Goal: Use online tool/utility: Utilize a website feature to perform a specific function

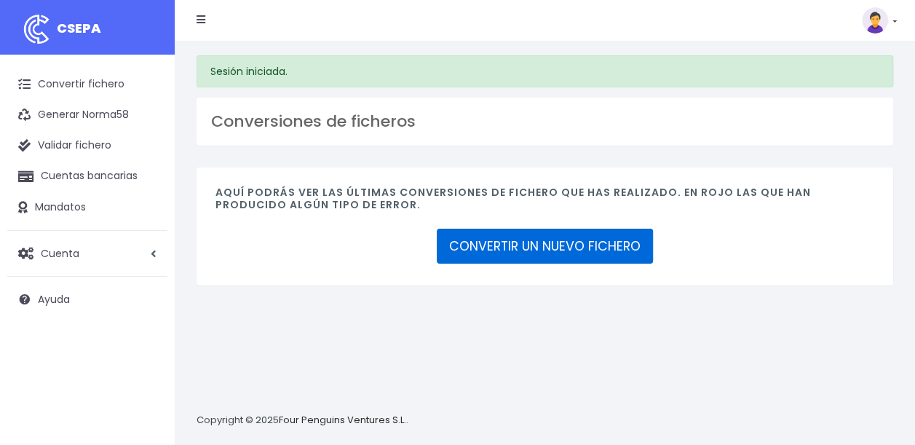
click at [596, 240] on link "CONVERTIR UN NUEVO FICHERO" at bounding box center [545, 246] width 216 height 35
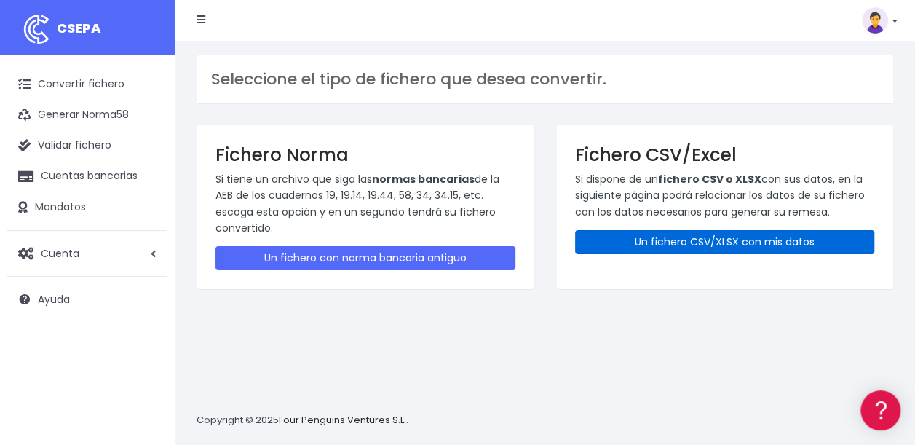
click at [705, 243] on link "Un fichero CSV/XLSX con mis datos" at bounding box center [725, 242] width 300 height 24
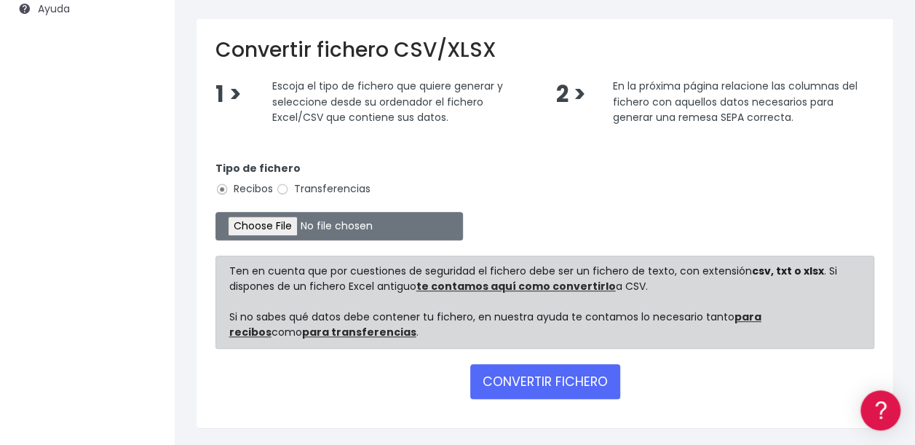
scroll to position [295, 0]
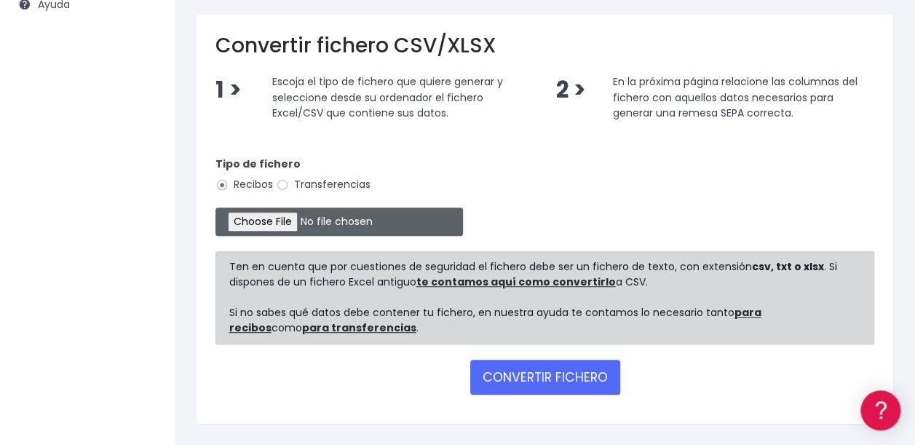
click at [251, 221] on input "file" at bounding box center [340, 222] width 248 height 28
type input "C:\fakepath\09 Cobros ibercaja FEDERADOS.xlsx"
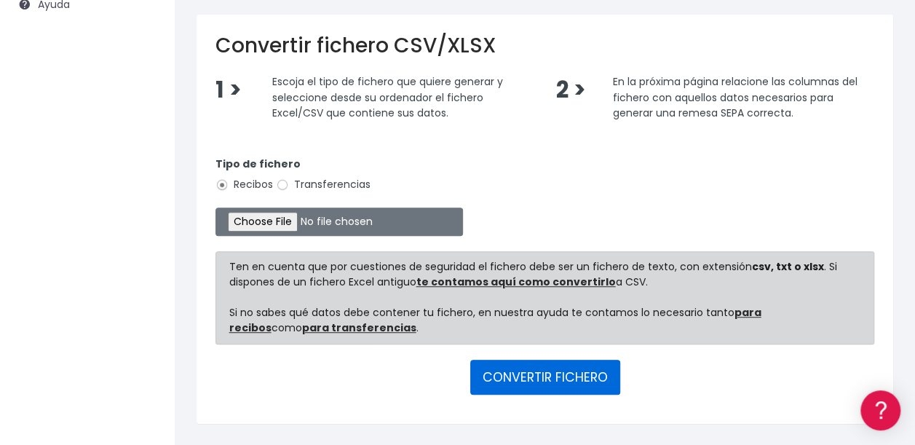
click at [546, 372] on button "CONVERTIR FICHERO" at bounding box center [545, 377] width 150 height 35
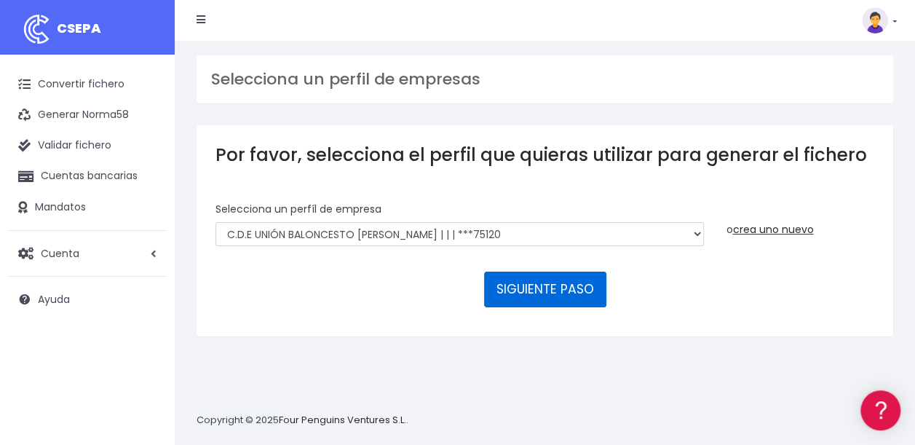
click at [552, 286] on button "SIGUIENTE PASO" at bounding box center [545, 289] width 122 height 35
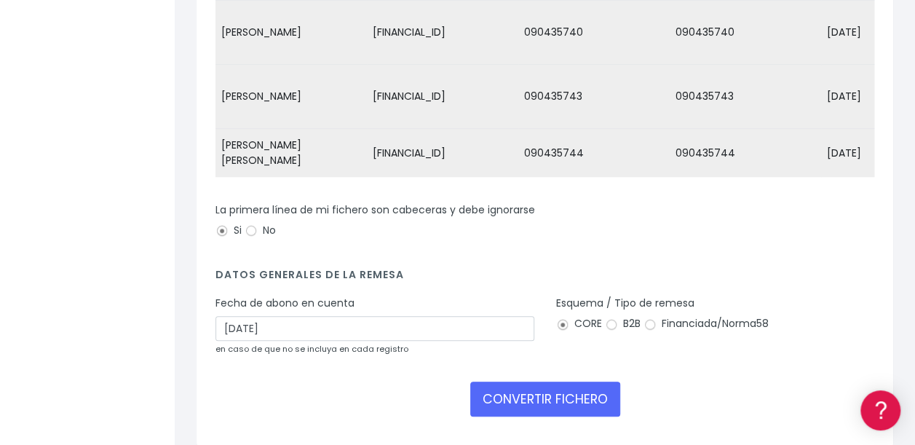
scroll to position [402, 0]
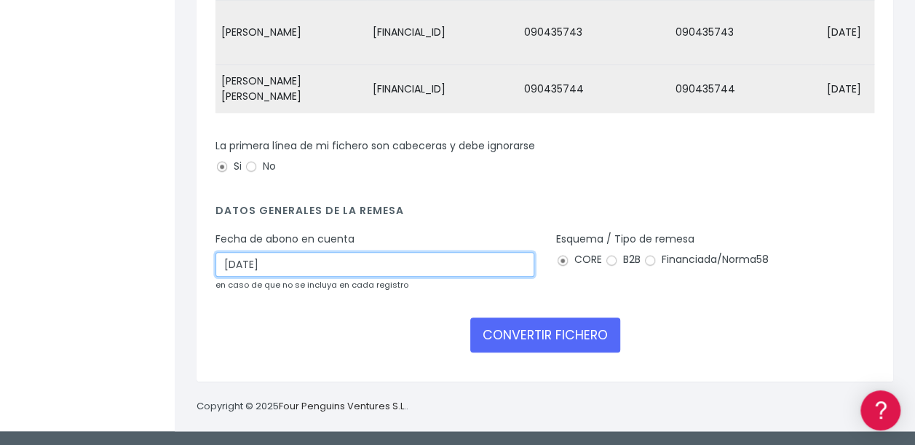
click at [235, 265] on input "05/09/2025" at bounding box center [375, 264] width 319 height 25
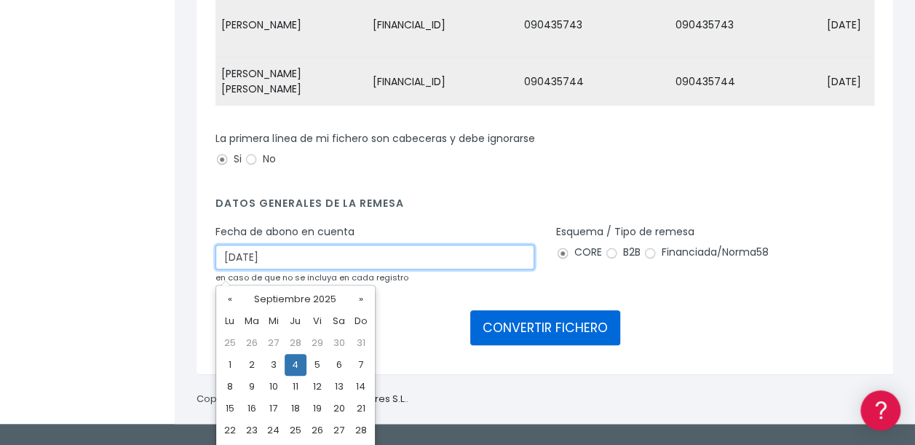
type input "04/09/2025"
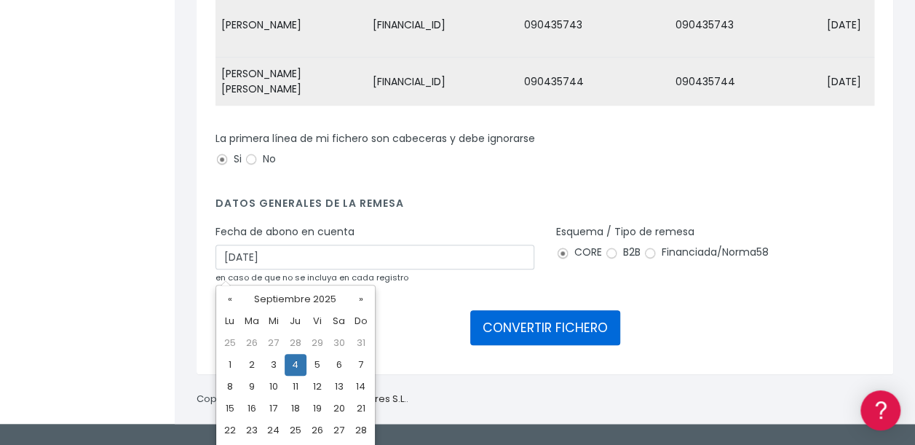
click at [518, 336] on button "CONVERTIR FICHERO" at bounding box center [545, 327] width 150 height 35
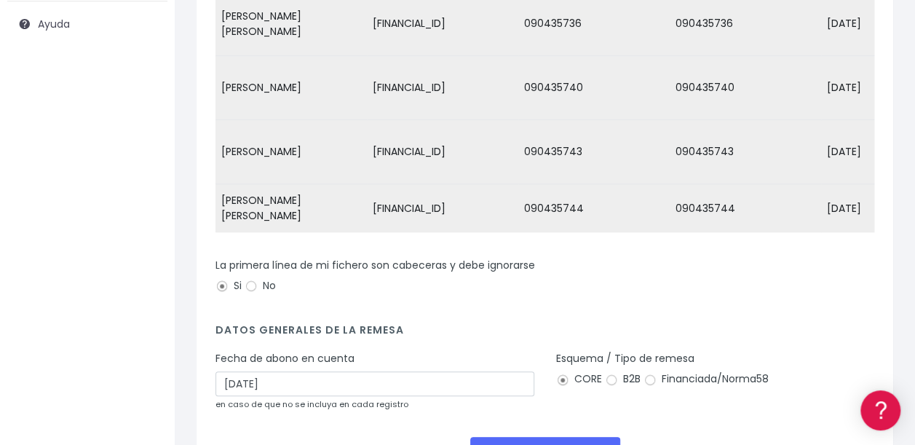
scroll to position [402, 0]
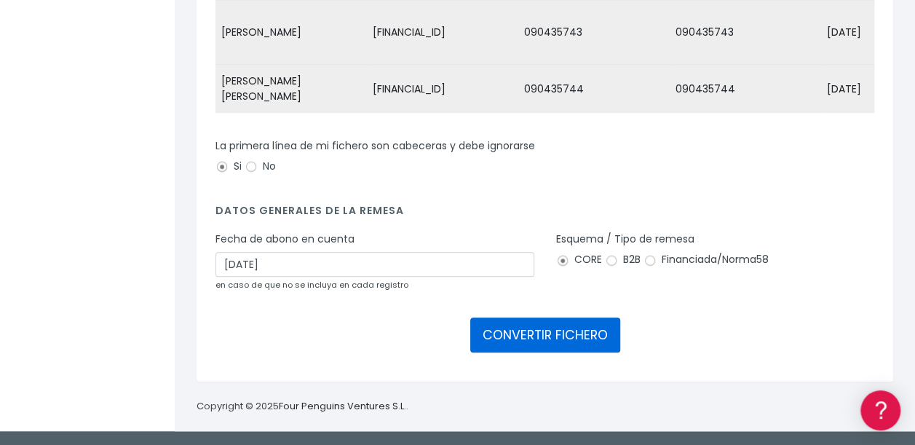
click at [538, 336] on button "CONVERTIR FICHERO" at bounding box center [545, 334] width 150 height 35
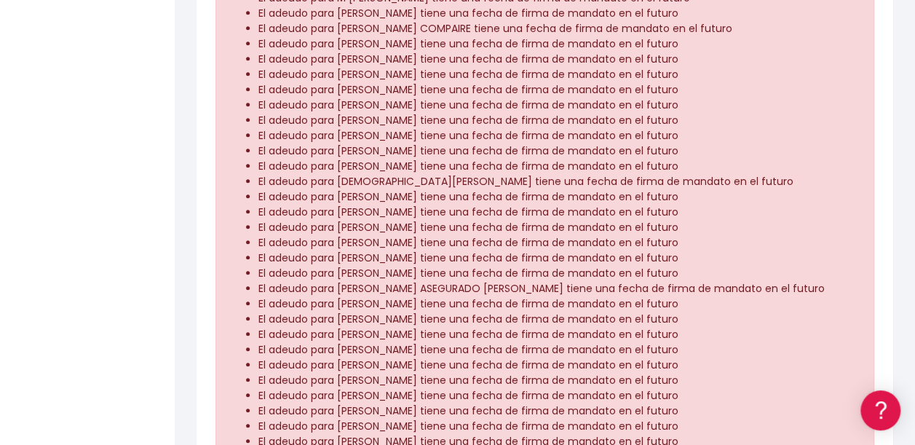
scroll to position [3378, 0]
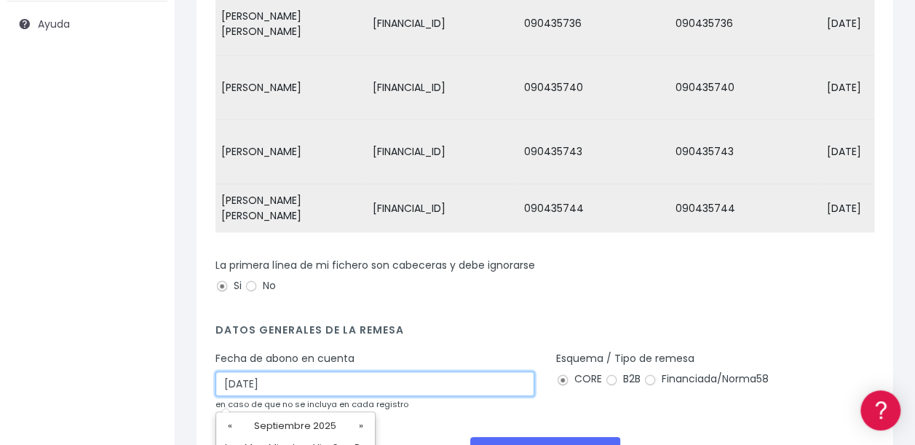
click at [234, 390] on input "[DATE]" at bounding box center [375, 383] width 319 height 25
type input "[DATE]"
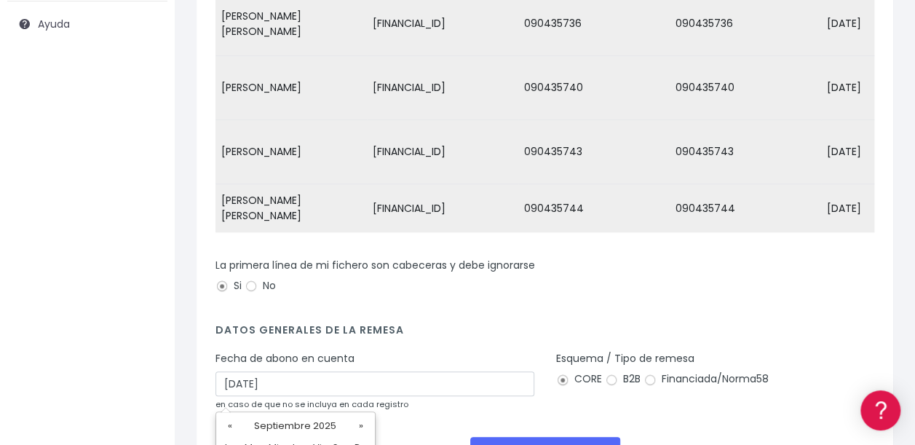
click at [431, 436] on form "Desechar campo Cliente: nombre Cliente: DNI Cliente: Email Cliente: Dirección C…" at bounding box center [545, 202] width 659 height 560
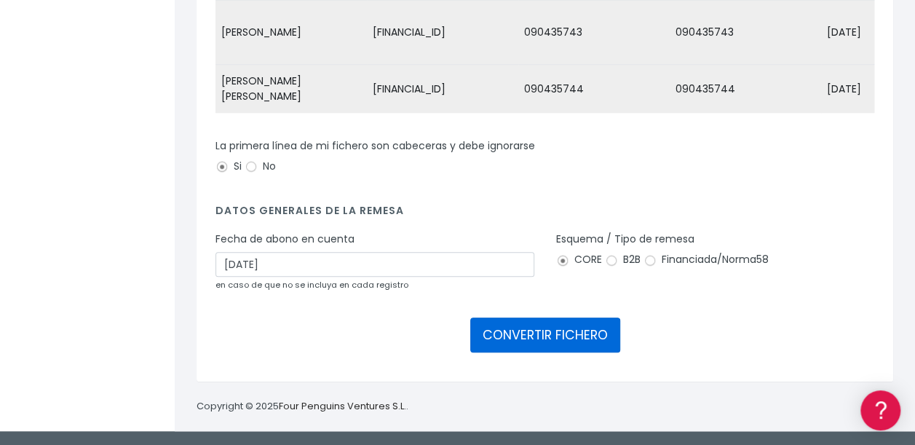
click at [567, 331] on button "CONVERTIR FICHERO" at bounding box center [545, 334] width 150 height 35
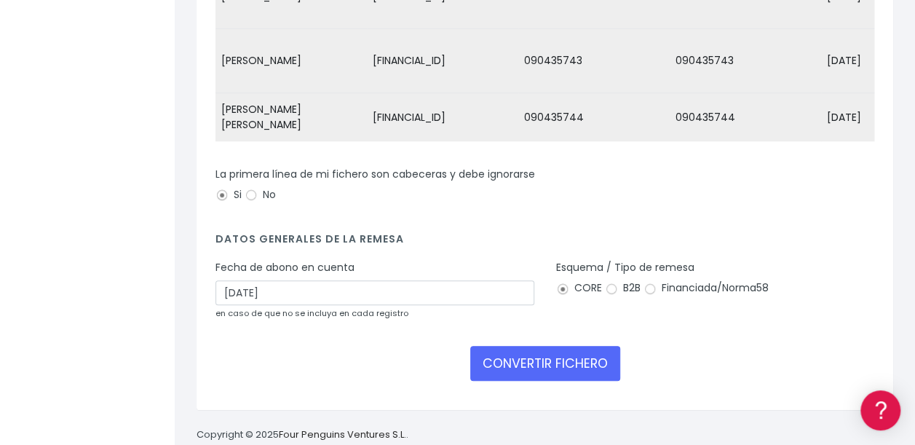
scroll to position [367, 0]
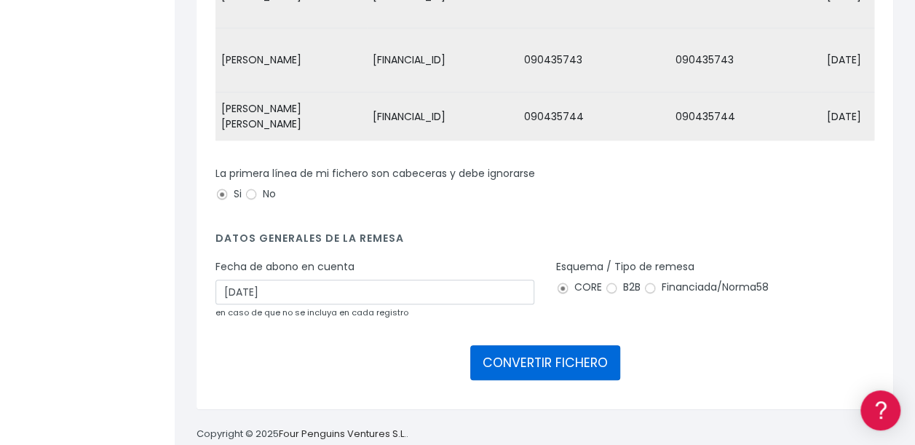
click at [551, 373] on button "CONVERTIR FICHERO" at bounding box center [545, 362] width 150 height 35
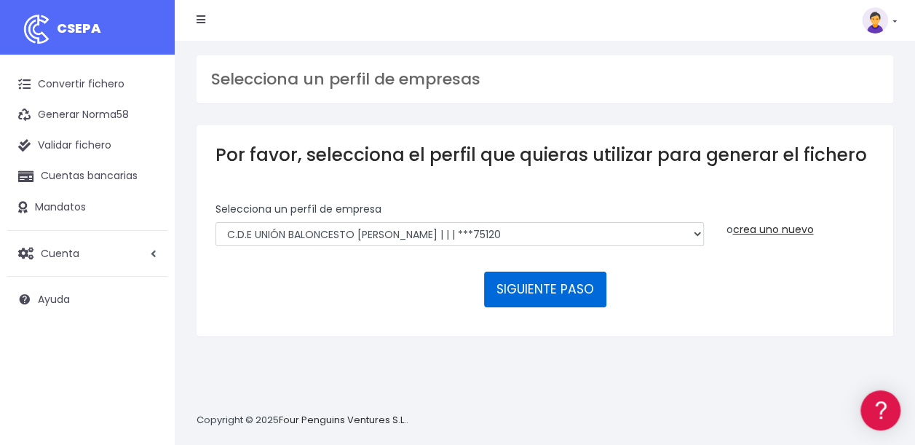
click at [548, 293] on button "SIGUIENTE PASO" at bounding box center [545, 289] width 122 height 35
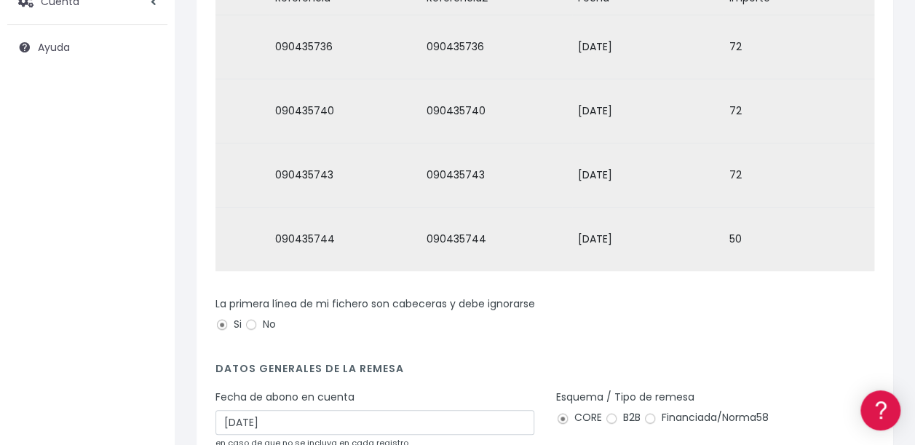
scroll to position [402, 0]
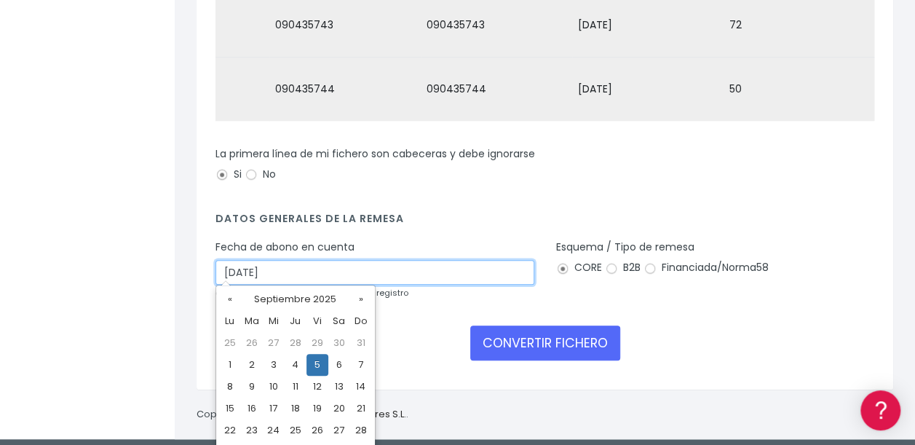
drag, startPoint x: 292, startPoint y: 269, endPoint x: 50, endPoint y: 218, distance: 247.6
click at [50, 218] on div "CSEPA Convertir fichero Generar Norma58 Validar fichero Cuentas bancarias Manda…" at bounding box center [457, 18] width 915 height 841
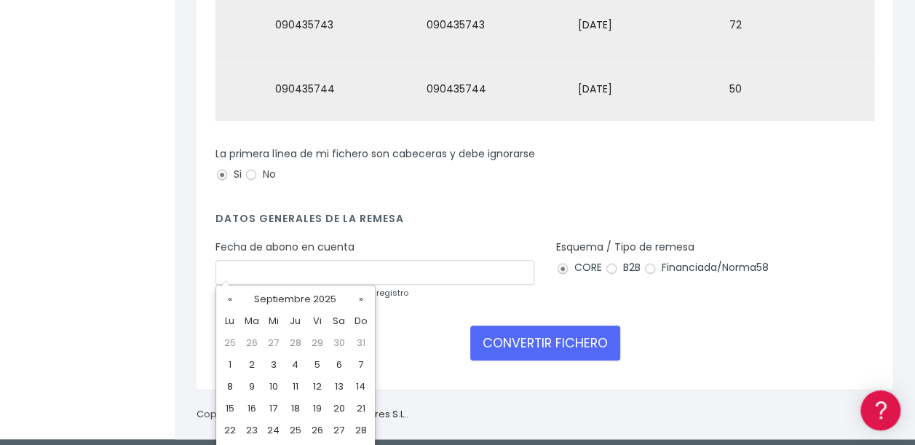
click at [730, 326] on div "CONVERTIR FICHERO" at bounding box center [545, 343] width 659 height 35
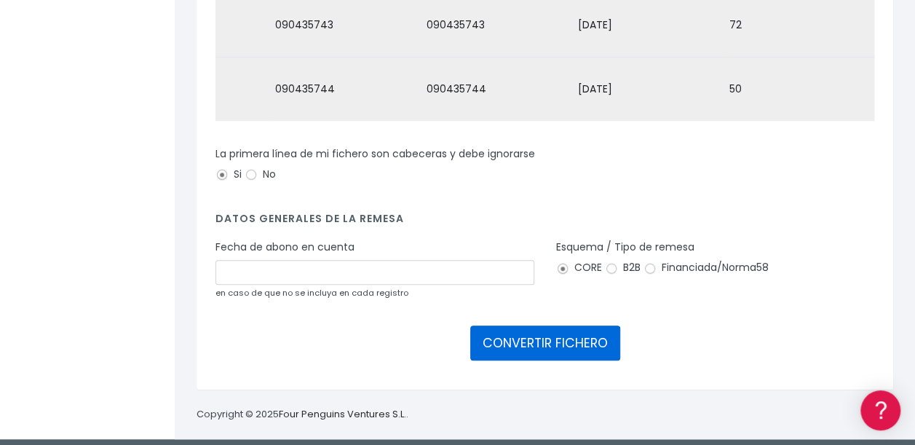
click at [545, 335] on button "CONVERTIR FICHERO" at bounding box center [545, 343] width 150 height 35
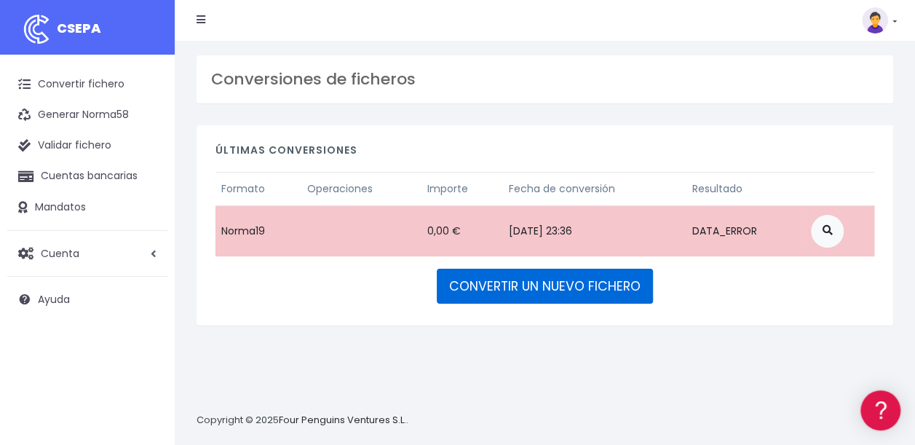
click at [540, 284] on link "CONVERTIR UN NUEVO FICHERO" at bounding box center [545, 286] width 216 height 35
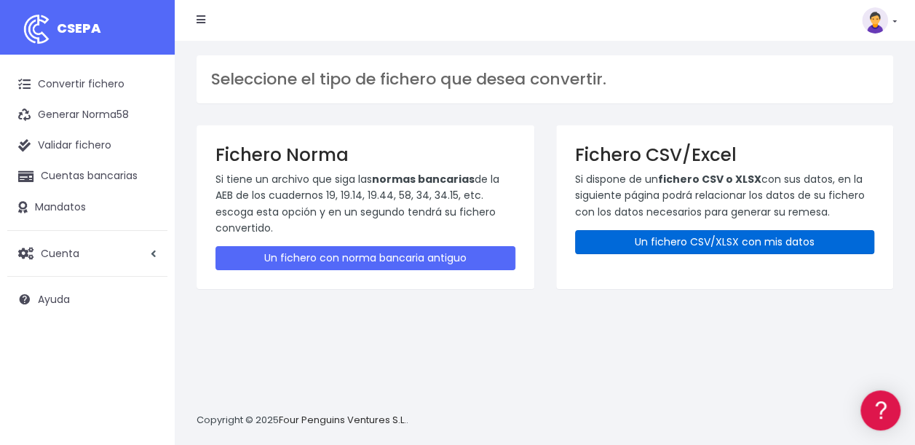
click at [647, 240] on link "Un fichero CSV/XLSX con mis datos" at bounding box center [725, 242] width 300 height 24
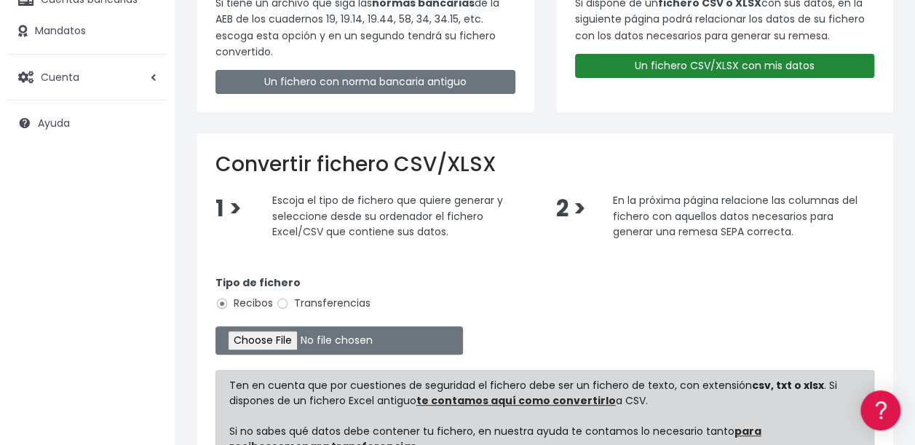
scroll to position [191, 0]
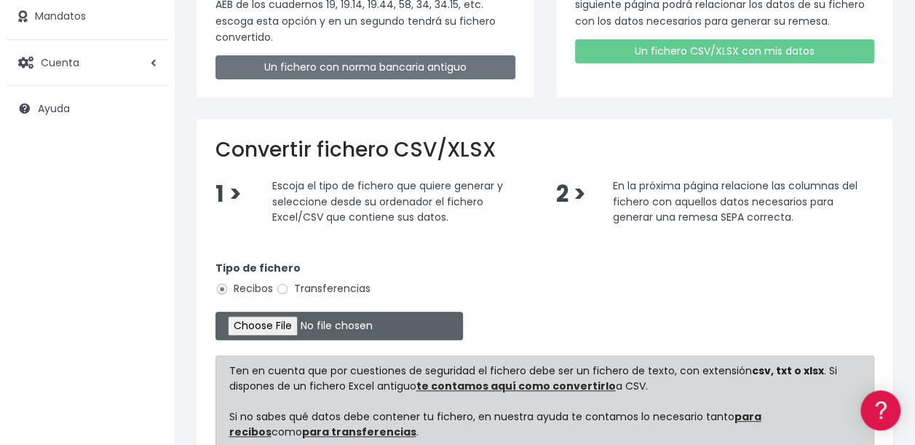
click at [258, 320] on input "file" at bounding box center [340, 326] width 248 height 28
type input "C:\fakepath\09 Cobros ibercaja FEDERADOS.xlsx"
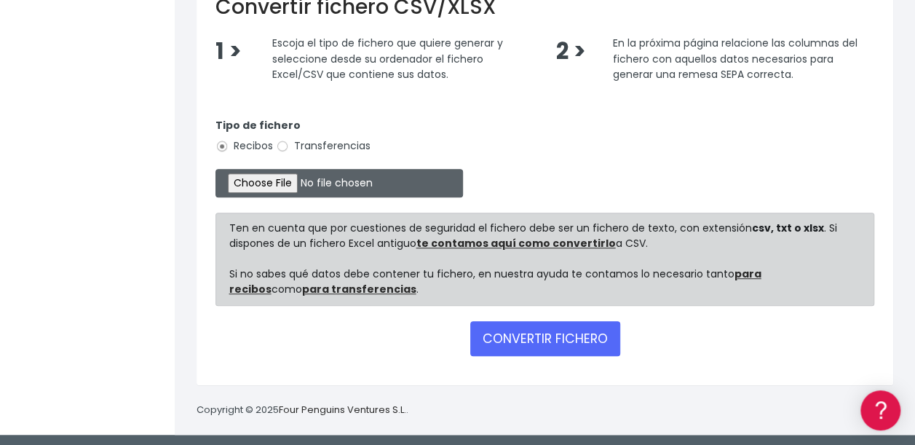
scroll to position [335, 0]
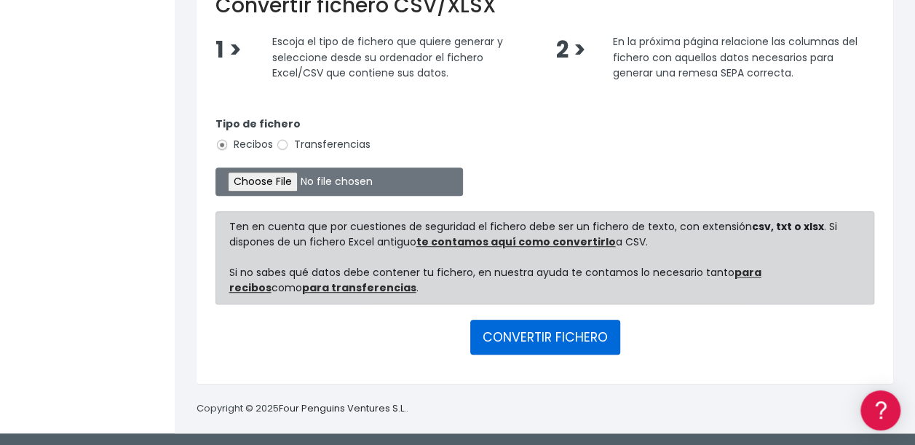
click at [548, 343] on button "CONVERTIR FICHERO" at bounding box center [545, 337] width 150 height 35
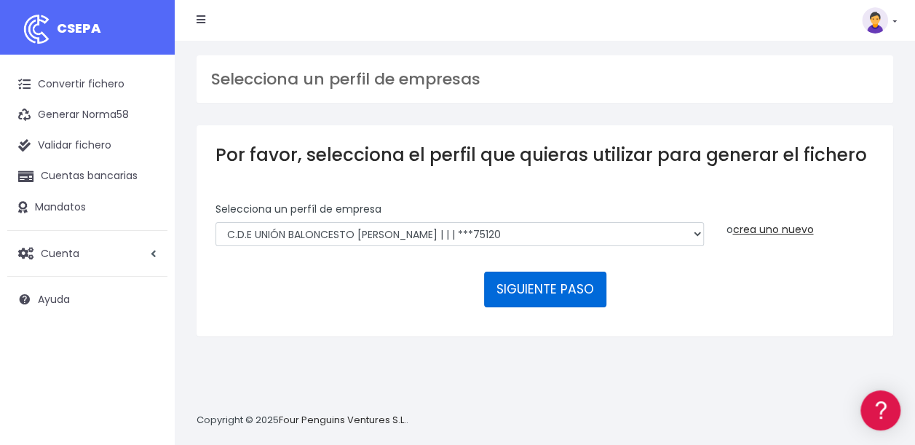
click at [552, 289] on button "SIGUIENTE PASO" at bounding box center [545, 289] width 122 height 35
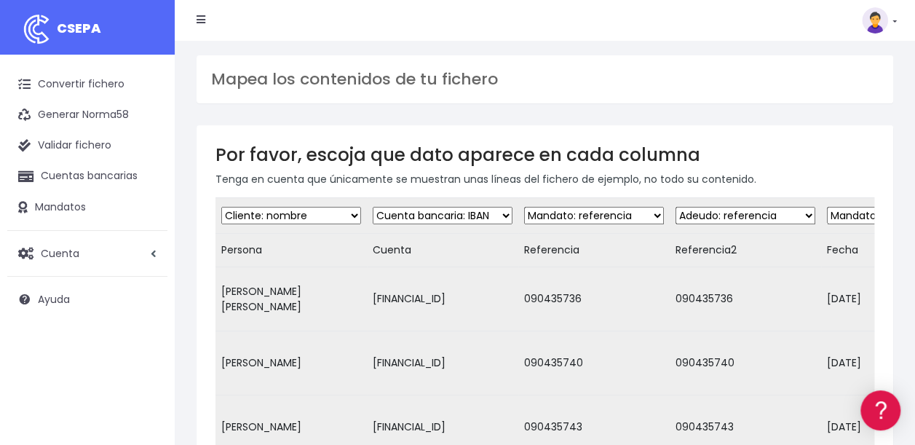
scroll to position [402, 0]
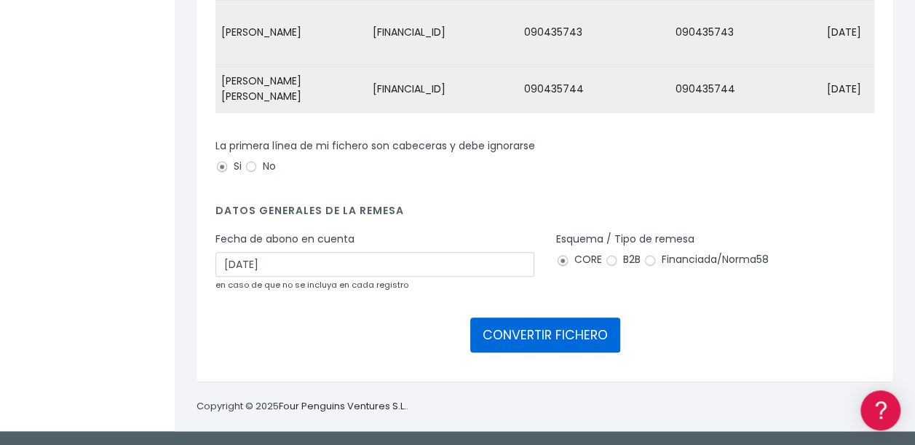
click at [538, 329] on button "CONVERTIR FICHERO" at bounding box center [545, 334] width 150 height 35
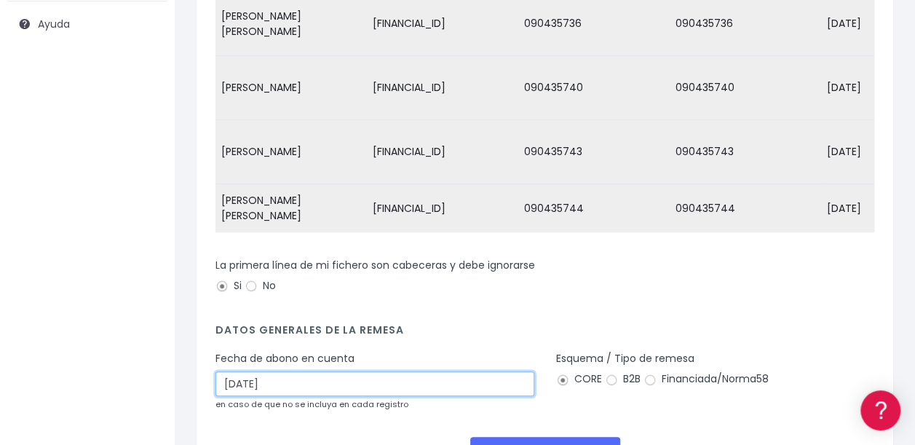
click at [234, 387] on input "05/09/2025" at bounding box center [375, 383] width 319 height 25
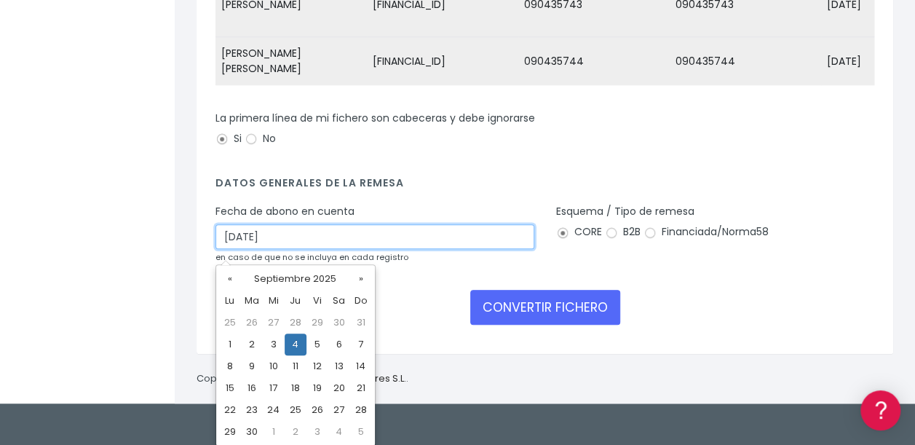
type input "[DATE]"
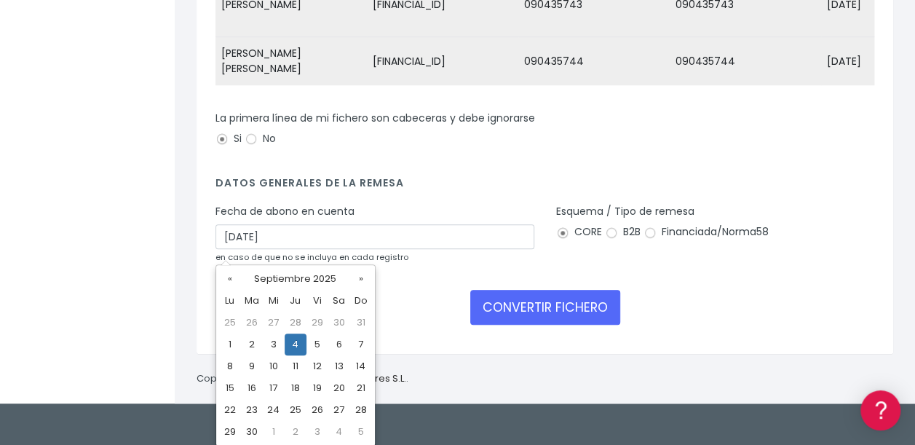
click at [293, 344] on td "4" at bounding box center [296, 345] width 22 height 22
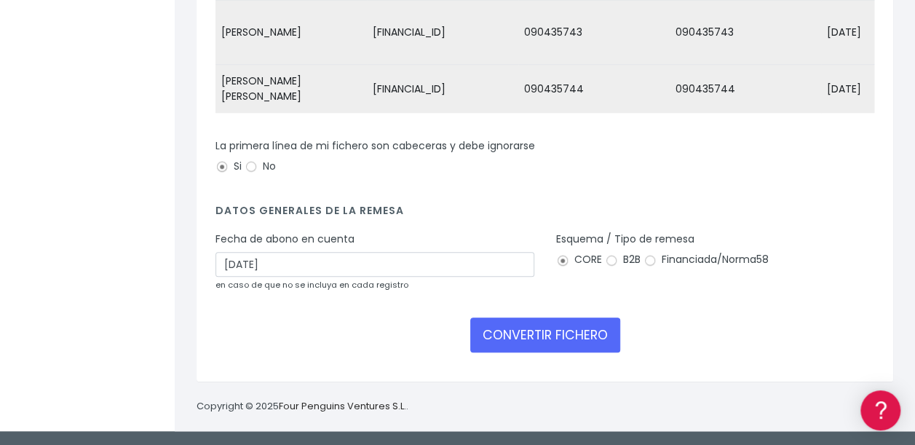
scroll to position [402, 0]
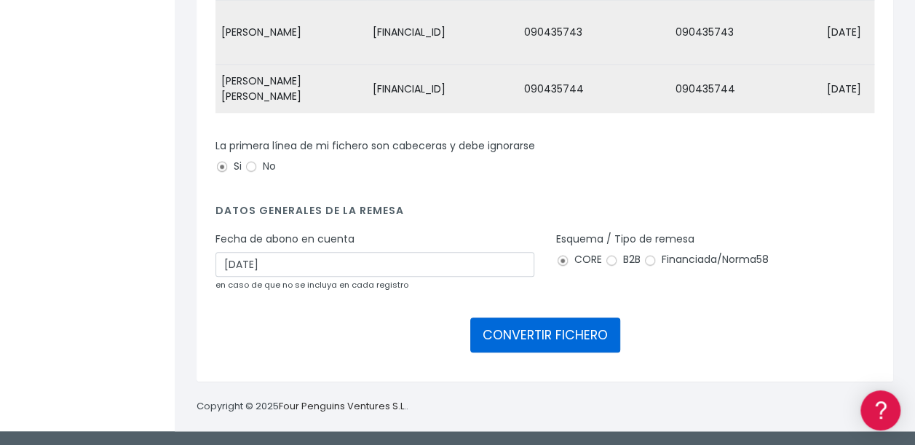
click at [569, 339] on button "CONVERTIR FICHERO" at bounding box center [545, 334] width 150 height 35
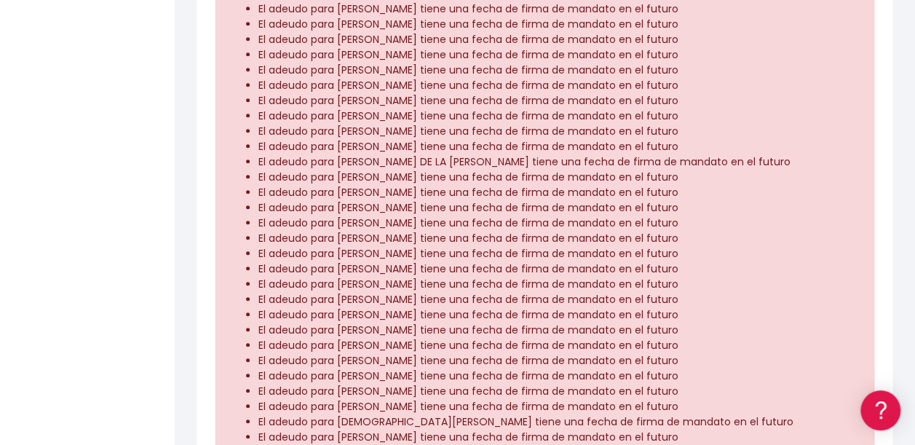
scroll to position [301, 0]
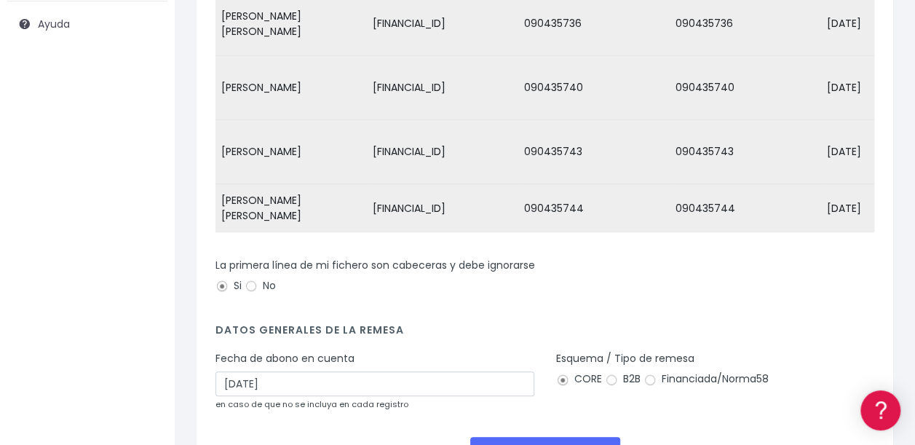
scroll to position [275, 0]
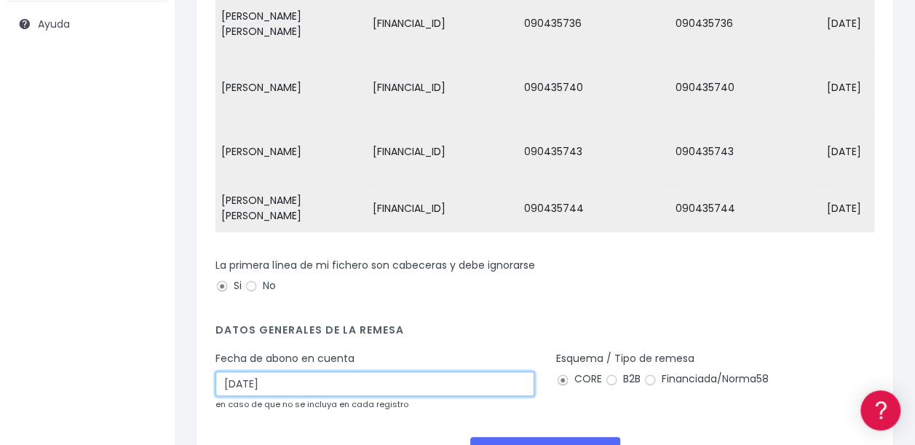
click at [234, 390] on input "[DATE]" at bounding box center [375, 383] width 319 height 25
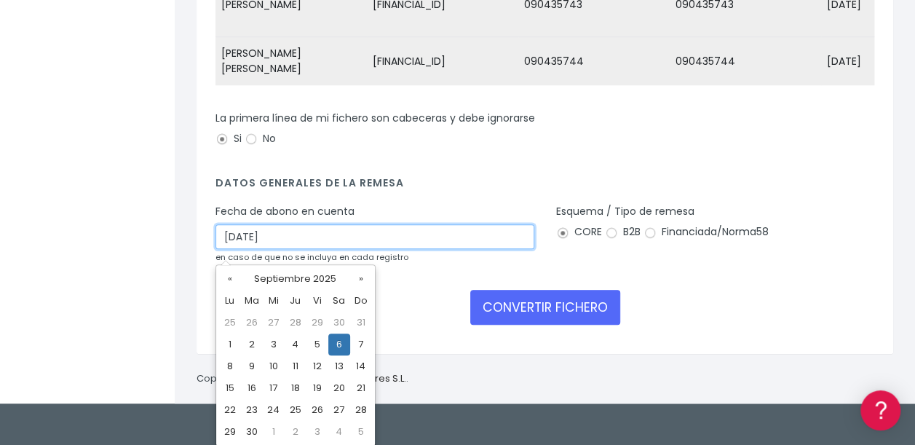
type input "[DATE]"
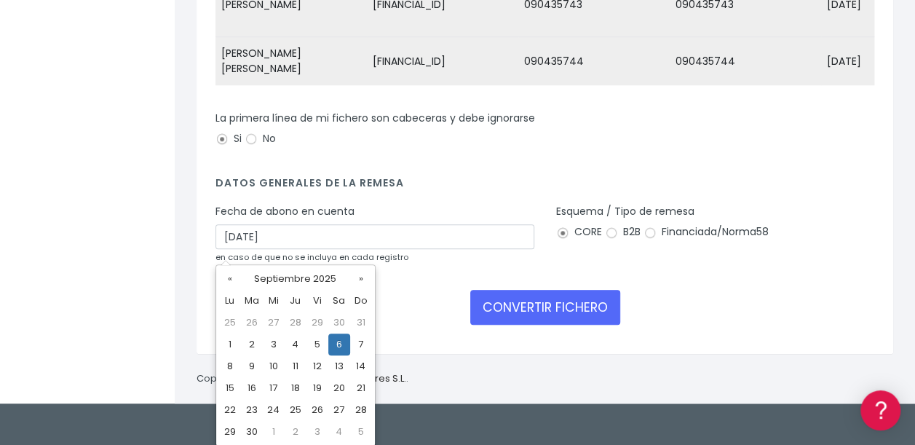
click at [342, 350] on td "6" at bounding box center [339, 345] width 22 height 22
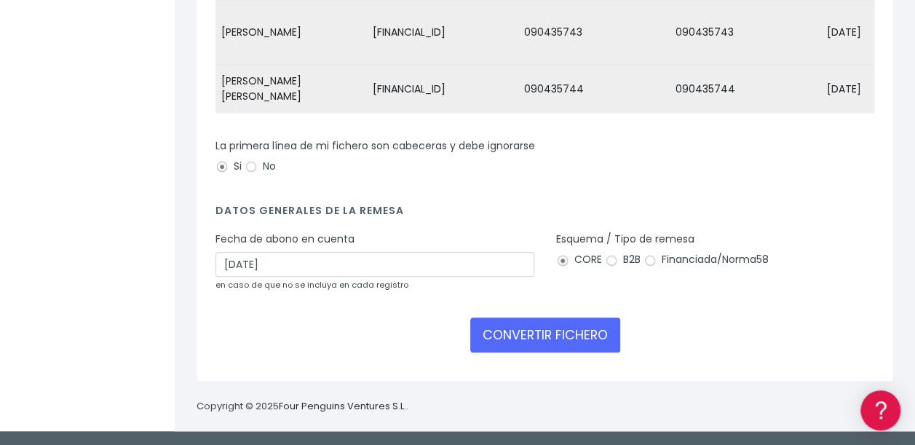
scroll to position [402, 0]
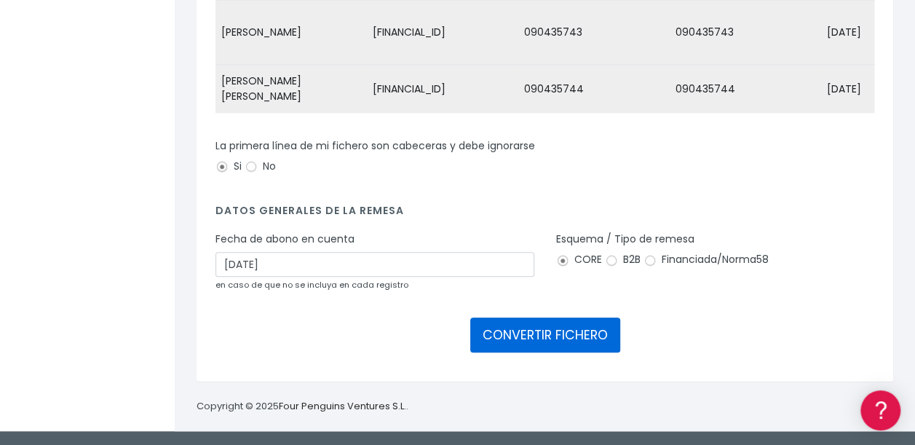
click at [554, 342] on button "CONVERTIR FICHERO" at bounding box center [545, 334] width 150 height 35
